Goal: Task Accomplishment & Management: Use online tool/utility

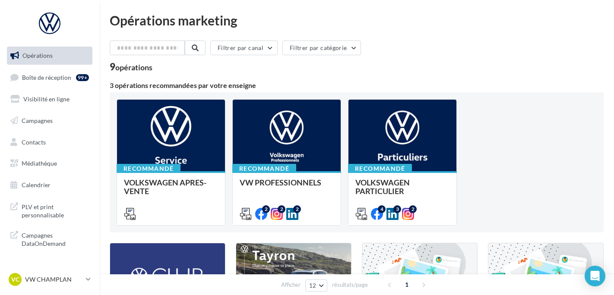
drag, startPoint x: 411, startPoint y: 83, endPoint x: 400, endPoint y: 81, distance: 10.6
click at [408, 76] on div "Filtrer par canal Filtrer par catégorie 9 opérations 3 opérations recommandées …" at bounding box center [357, 292] width 494 height 503
click at [395, 89] on div "3 opérations recommandées par votre enseigne" at bounding box center [357, 87] width 494 height 10
click at [396, 98] on div "Recommandé VOLKSWAGEN APRES-VENTE Accéder à l'ensemble des fichiers utiles via …" at bounding box center [357, 162] width 494 height 140
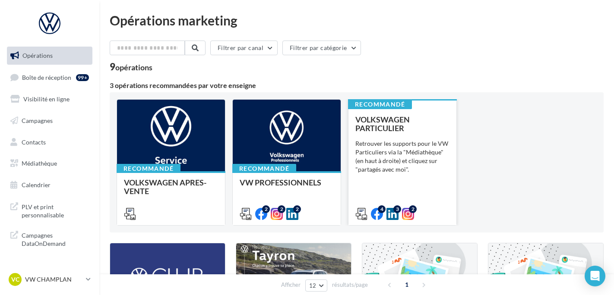
click at [386, 118] on span "VOLKSWAGEN PARTICULIER" at bounding box center [382, 124] width 54 height 18
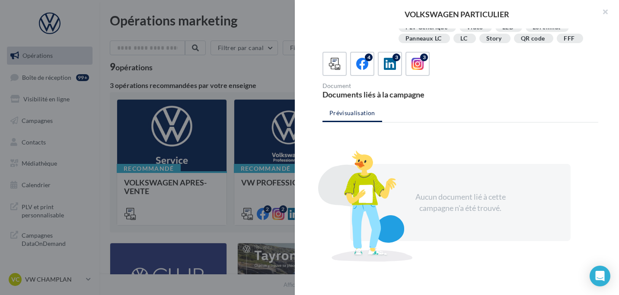
scroll to position [200, 0]
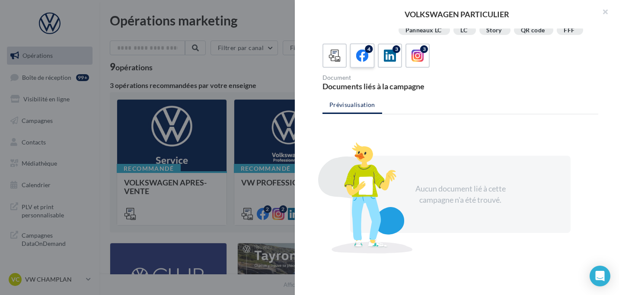
click at [358, 51] on icon at bounding box center [362, 56] width 13 height 13
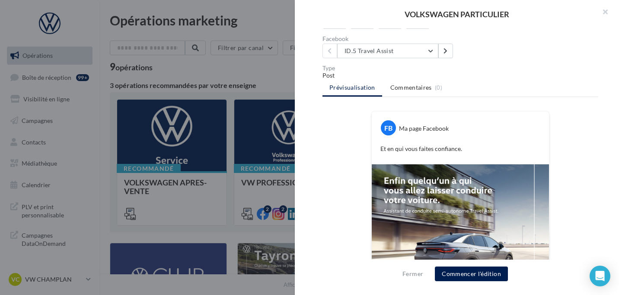
scroll to position [238, 0]
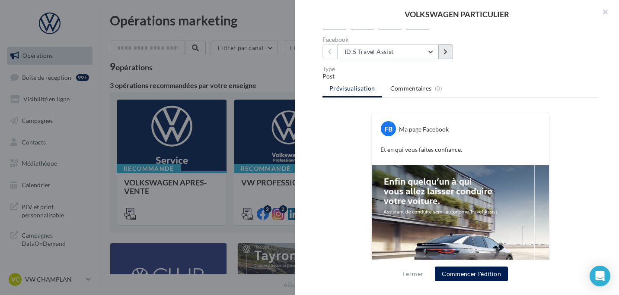
click at [438, 51] on button at bounding box center [445, 51] width 15 height 15
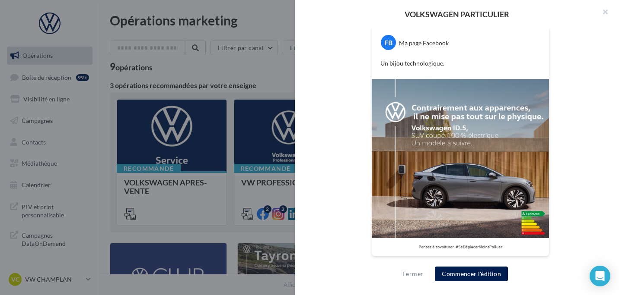
scroll to position [281, 0]
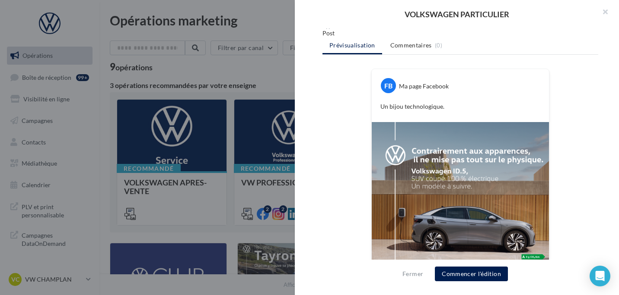
click at [384, 115] on div "FB Ma page Facebook Un bijou technologique." at bounding box center [459, 95] width 177 height 53
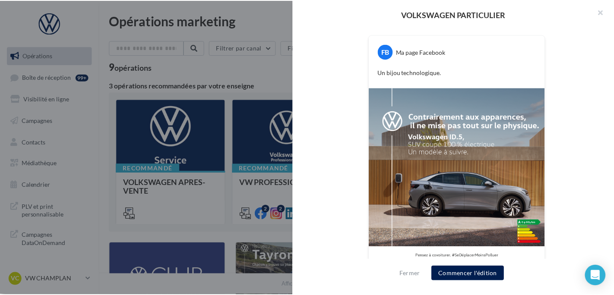
scroll to position [324, 0]
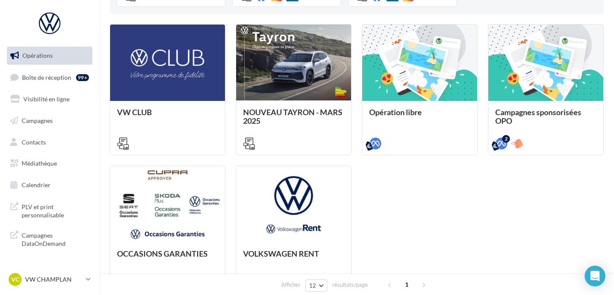
scroll to position [173, 0]
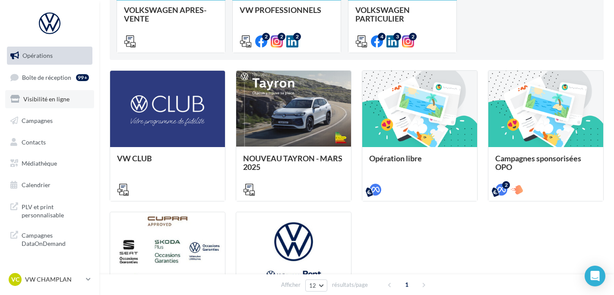
click at [26, 92] on link "Visibilité en ligne" at bounding box center [49, 99] width 89 height 18
